Goal: Task Accomplishment & Management: Use online tool/utility

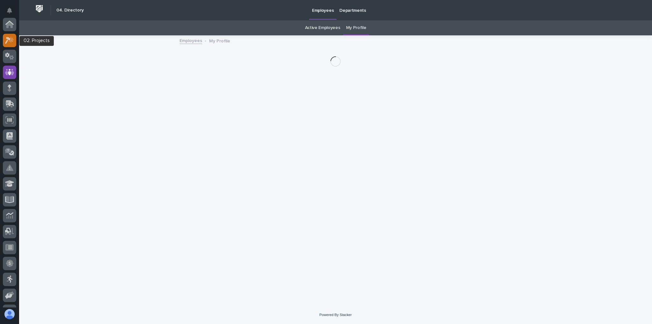
click at [6, 39] on icon at bounding box center [9, 40] width 9 height 7
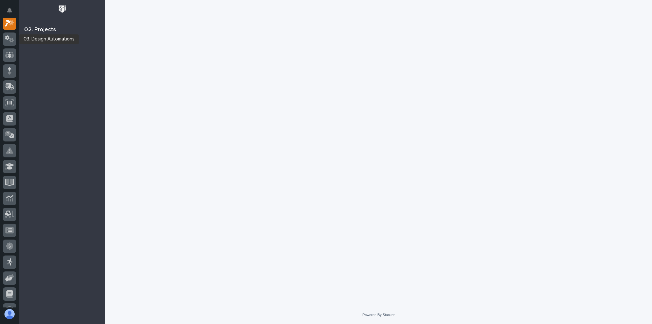
scroll to position [16, 0]
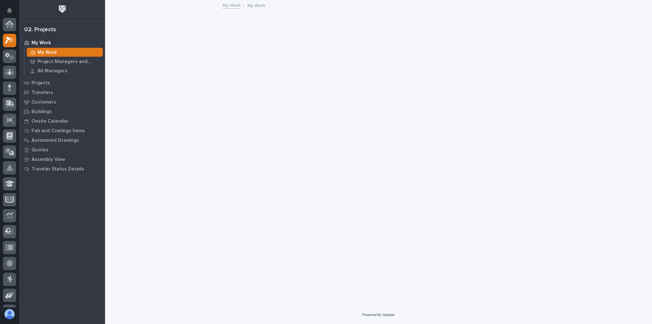
scroll to position [16, 0]
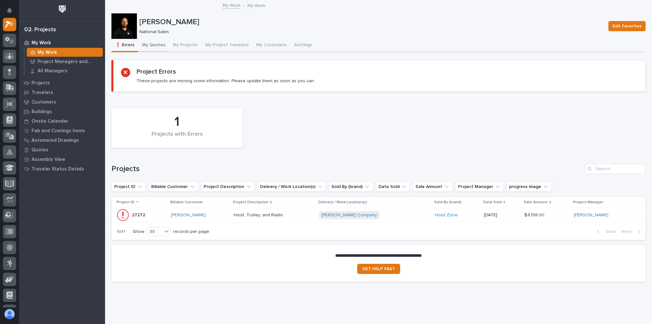
click at [153, 45] on button "My Quotes" at bounding box center [153, 45] width 31 height 13
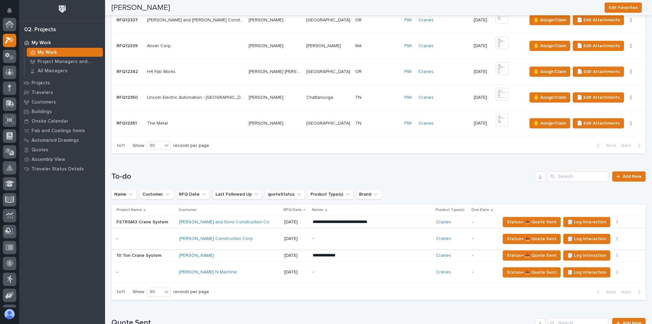
scroll to position [458, 0]
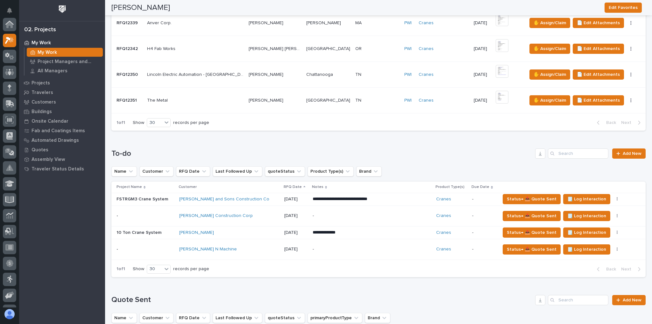
click at [227, 227] on div "[PERSON_NAME]" at bounding box center [229, 232] width 100 height 11
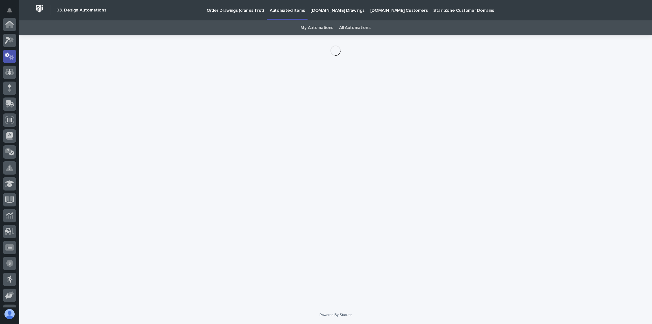
scroll to position [32, 0]
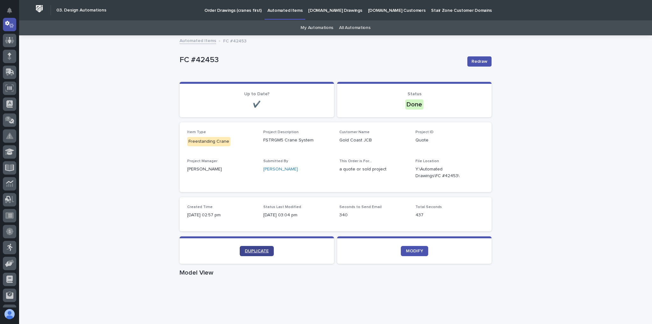
click at [251, 251] on span "DUPLICATE" at bounding box center [257, 251] width 24 height 4
